Goal: Task Accomplishment & Management: Use online tool/utility

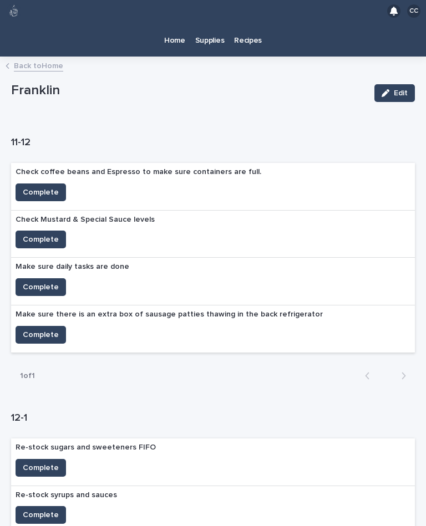
click at [42, 61] on link "Back to Home" at bounding box center [38, 65] width 49 height 13
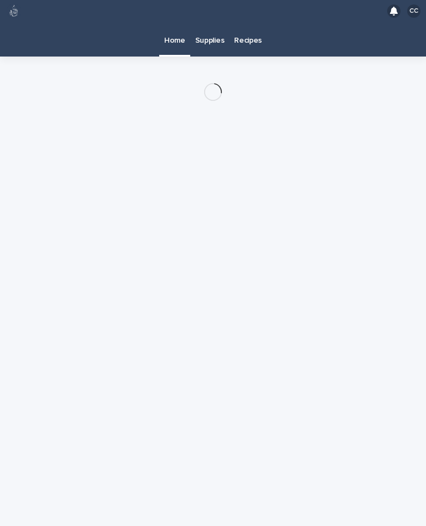
scroll to position [20, 0]
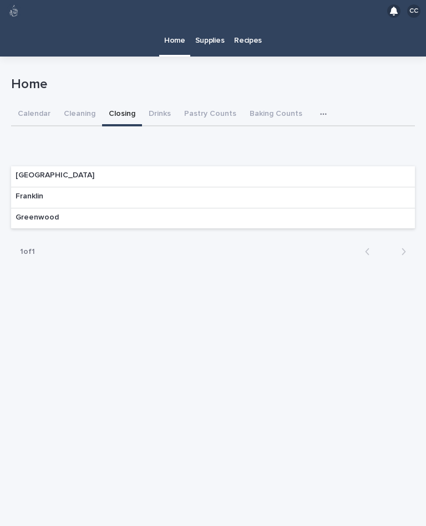
click at [81, 103] on button "Cleaning" at bounding box center [79, 114] width 45 height 23
click at [44, 187] on div "Franklin" at bounding box center [29, 197] width 37 height 21
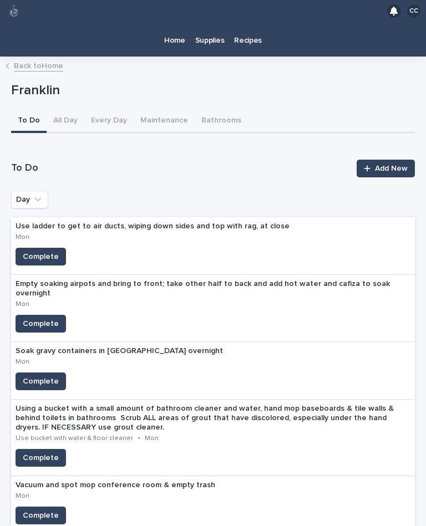
click at [39, 318] on span "Complete" at bounding box center [41, 323] width 36 height 11
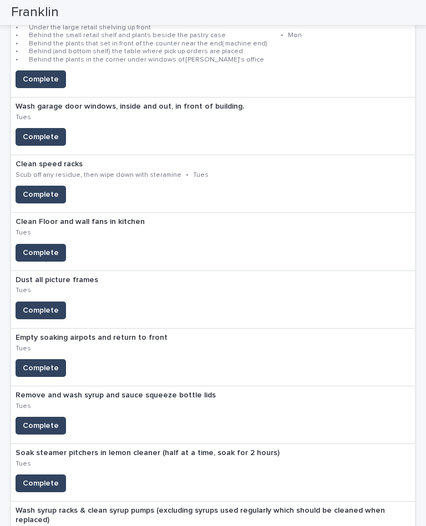
scroll to position [563, 0]
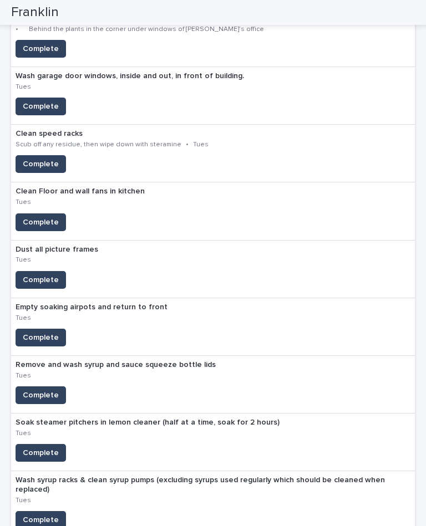
click at [40, 329] on button "Complete" at bounding box center [41, 338] width 50 height 18
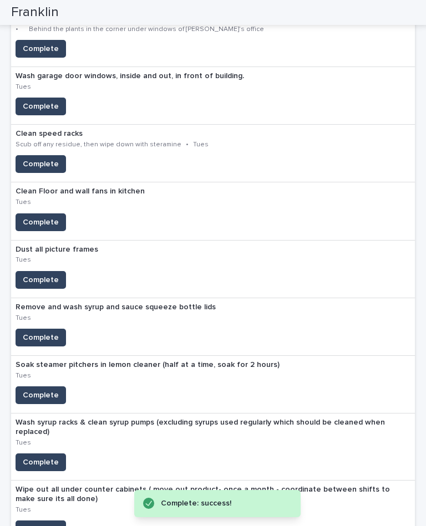
click at [40, 390] on span "Complete" at bounding box center [41, 395] width 36 height 11
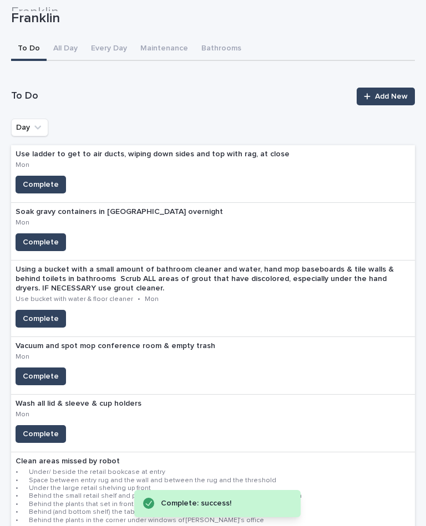
scroll to position [72, 0]
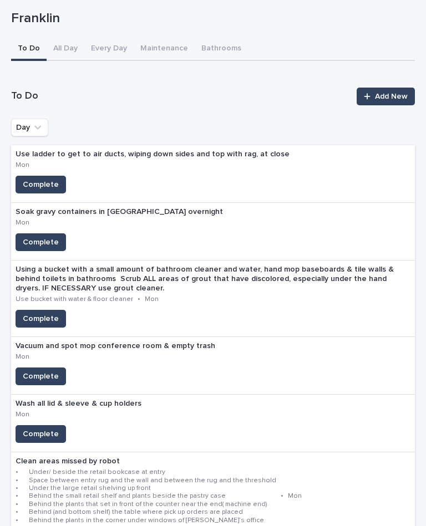
click at [33, 237] on span "Complete" at bounding box center [41, 242] width 36 height 11
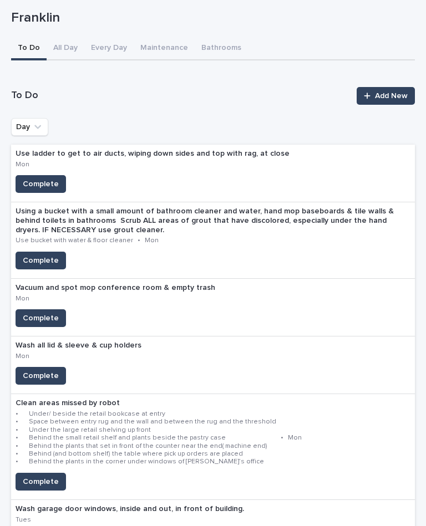
scroll to position [122, 0]
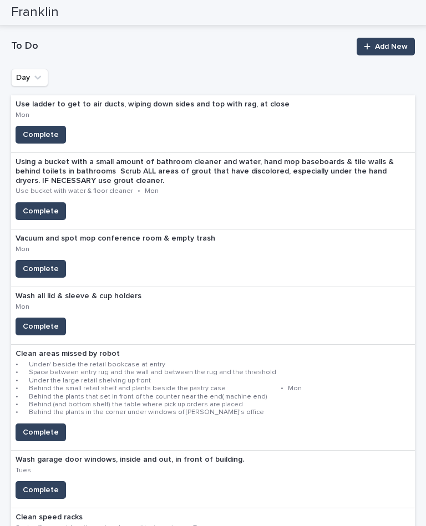
click at [24, 260] on button "Complete" at bounding box center [41, 269] width 50 height 18
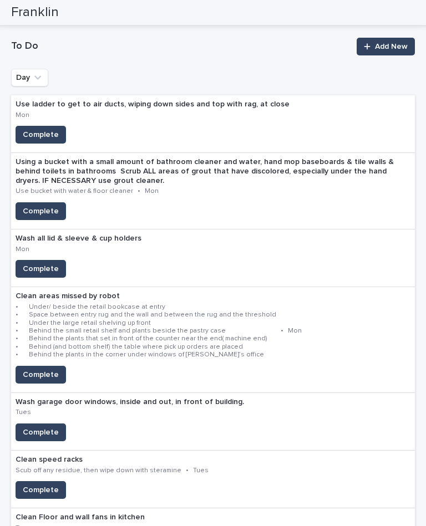
click at [40, 129] on span "Complete" at bounding box center [41, 134] width 36 height 11
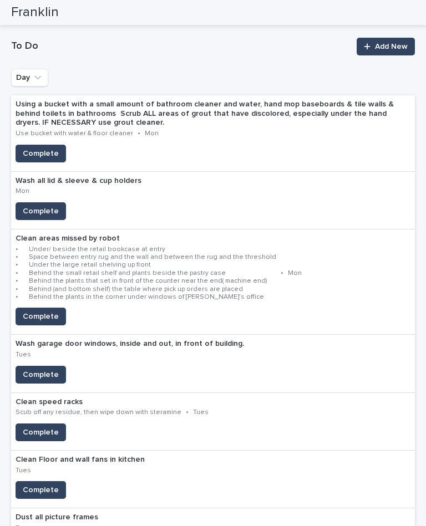
click at [45, 311] on span "Complete" at bounding box center [41, 316] width 36 height 11
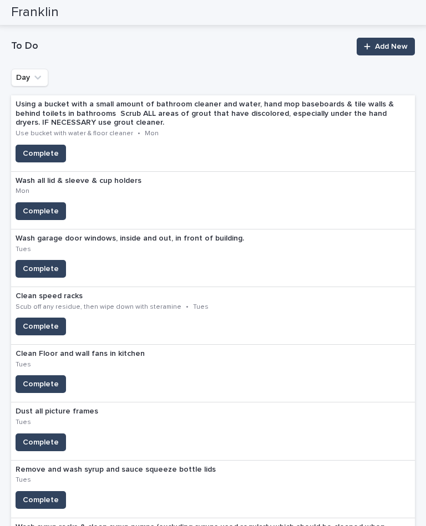
click at [45, 206] on span "Complete" at bounding box center [41, 211] width 36 height 11
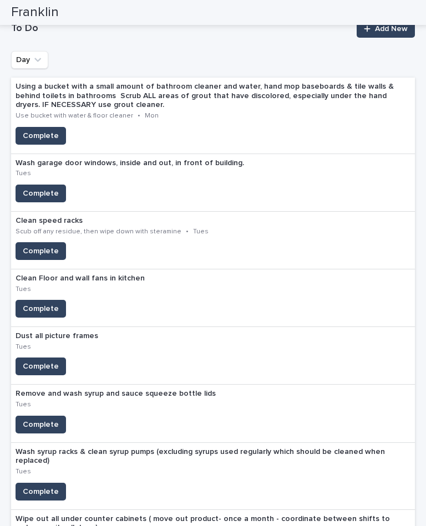
scroll to position [136, 0]
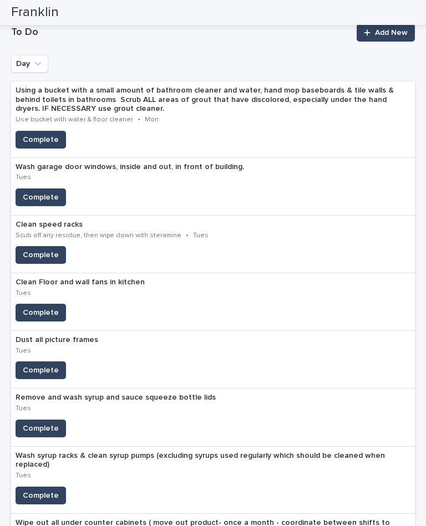
click at [41, 365] on span "Complete" at bounding box center [41, 370] width 36 height 11
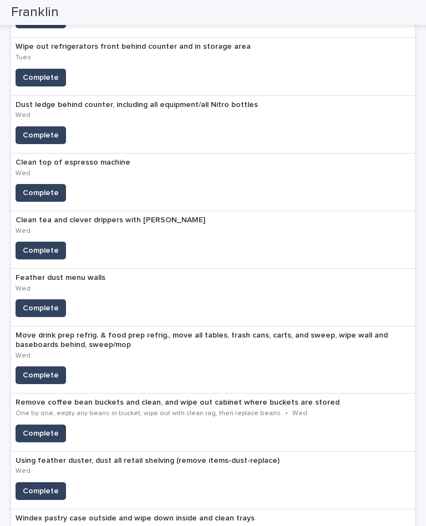
scroll to position [622, 0]
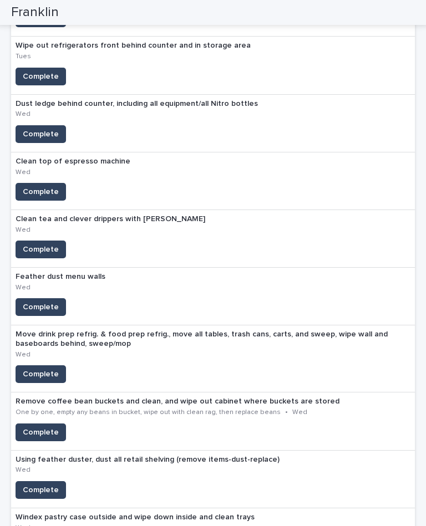
click at [55, 301] on span "Complete" at bounding box center [41, 306] width 36 height 11
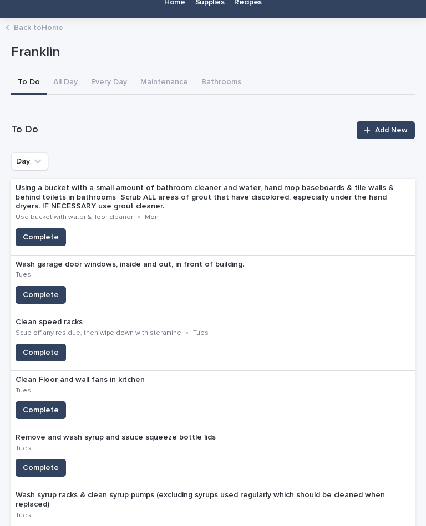
scroll to position [38, 0]
